Goal: Task Accomplishment & Management: Manage account settings

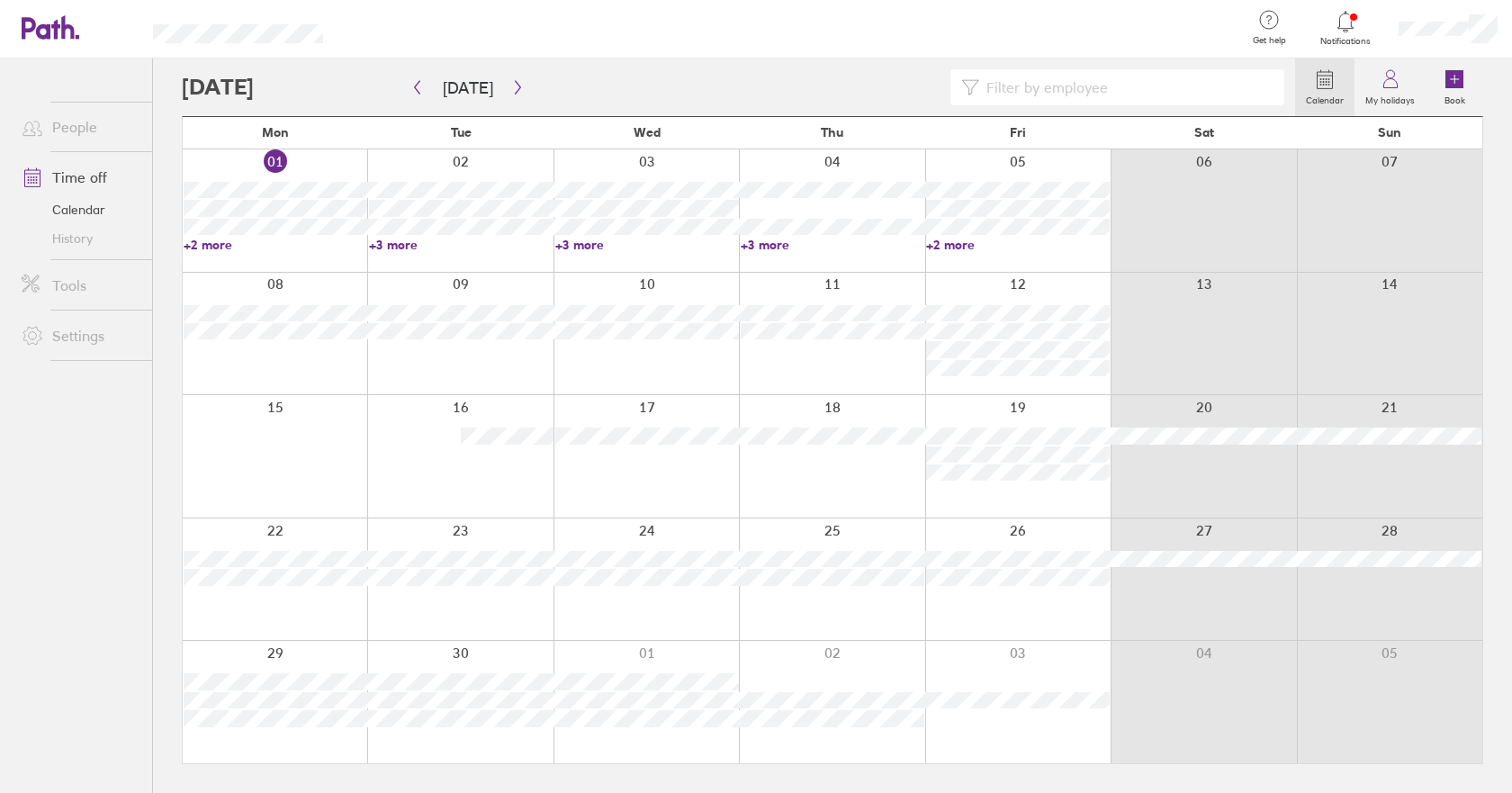
click at [1344, 26] on icon at bounding box center [1345, 21] width 22 height 22
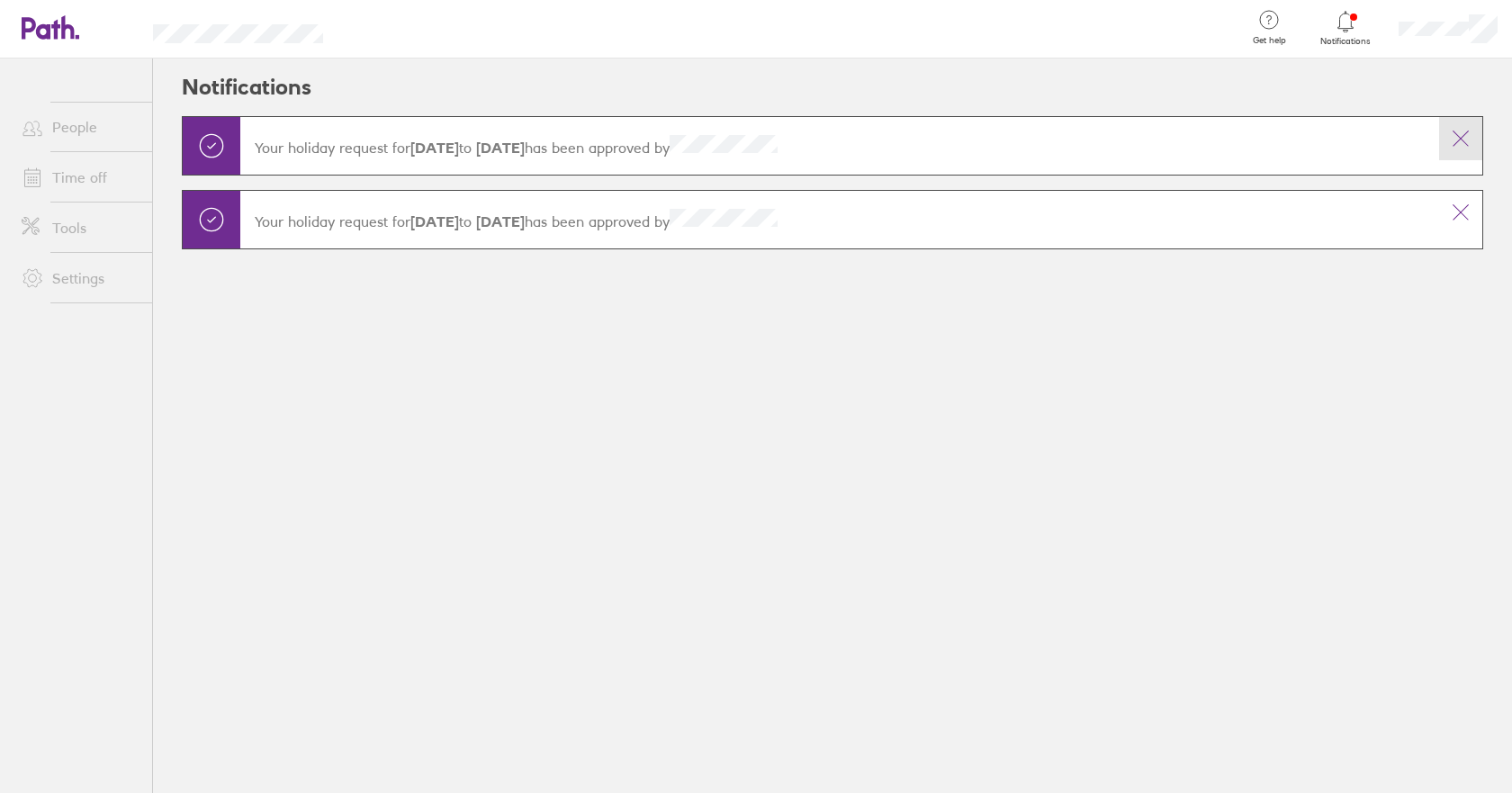
click at [1456, 137] on icon at bounding box center [1461, 138] width 22 height 22
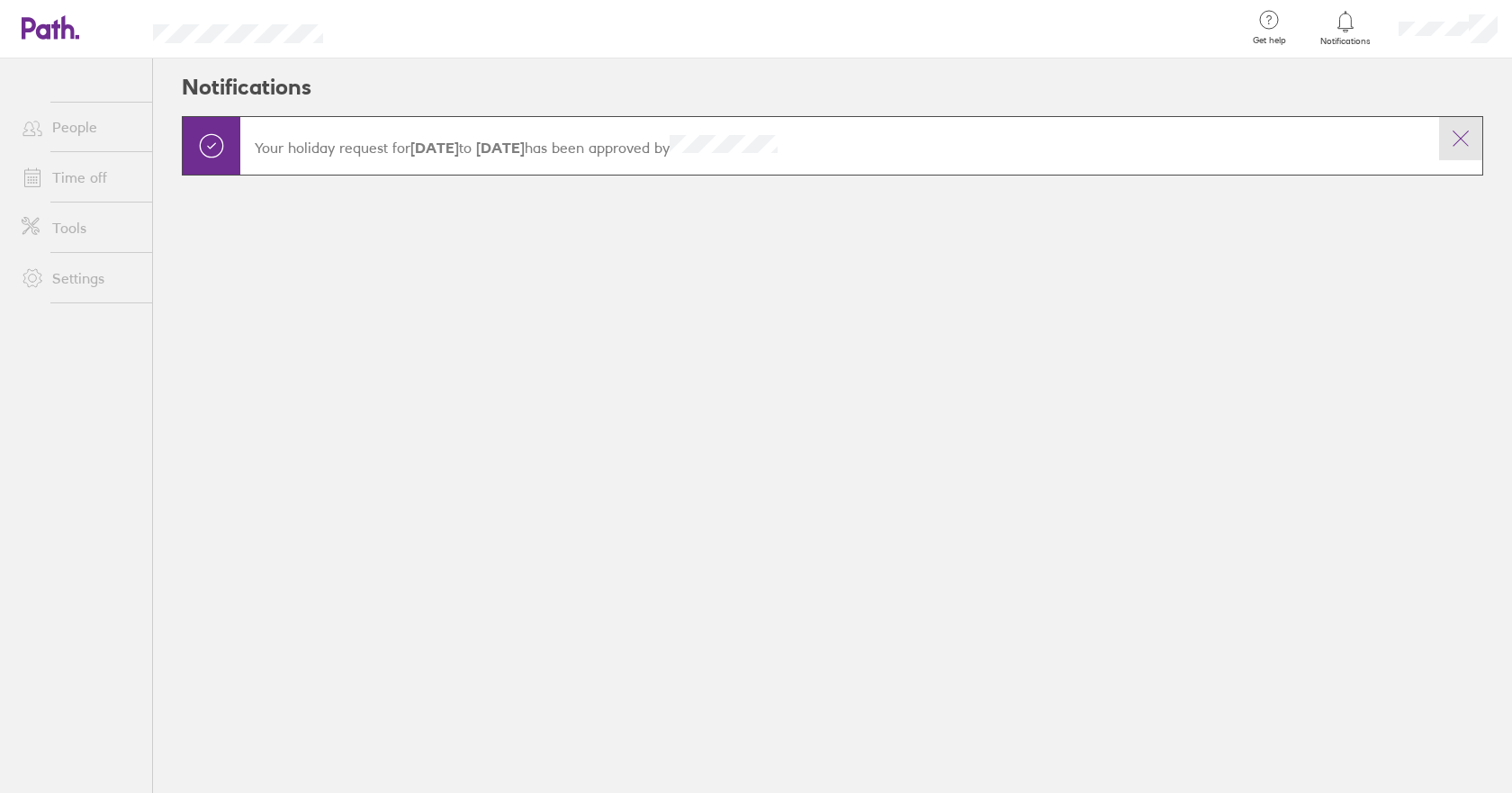
click at [1462, 132] on icon at bounding box center [1461, 138] width 22 height 22
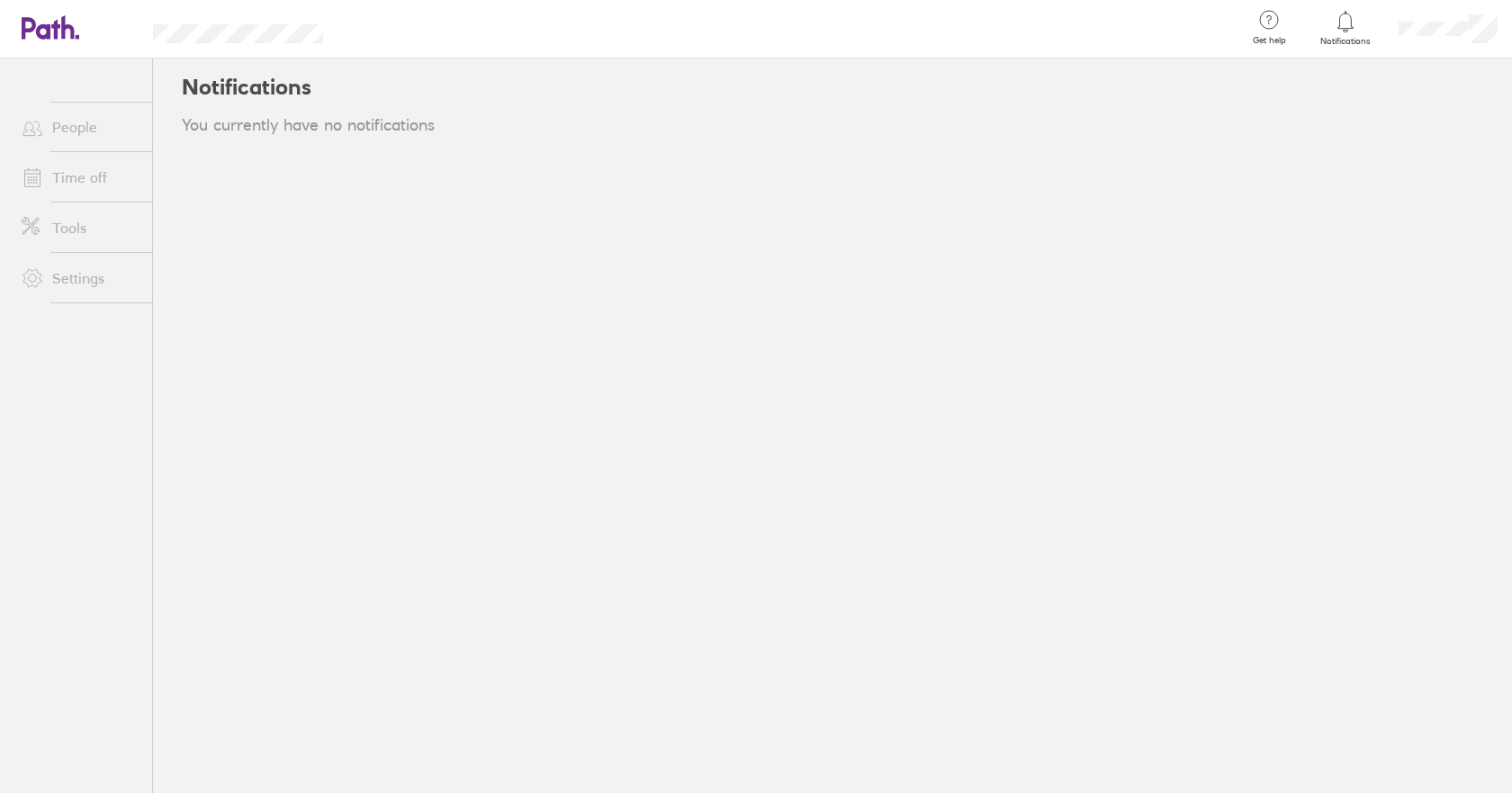
click at [1250, 209] on div "Notifications You currently have no notifications" at bounding box center [833, 425] width 1359 height 735
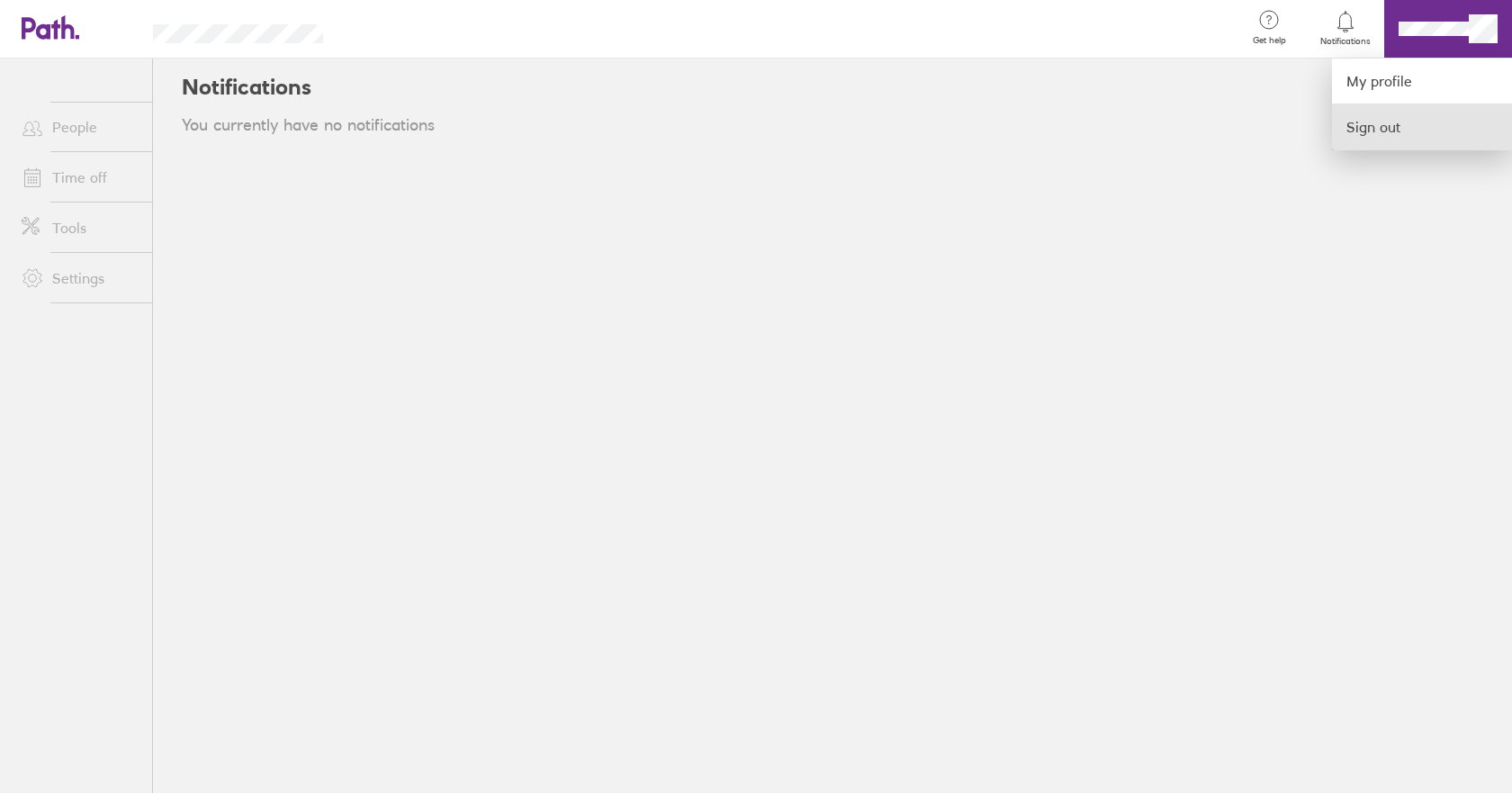
click at [1392, 121] on link "Sign out" at bounding box center [1421, 127] width 180 height 45
